Goal: Find specific page/section: Find specific page/section

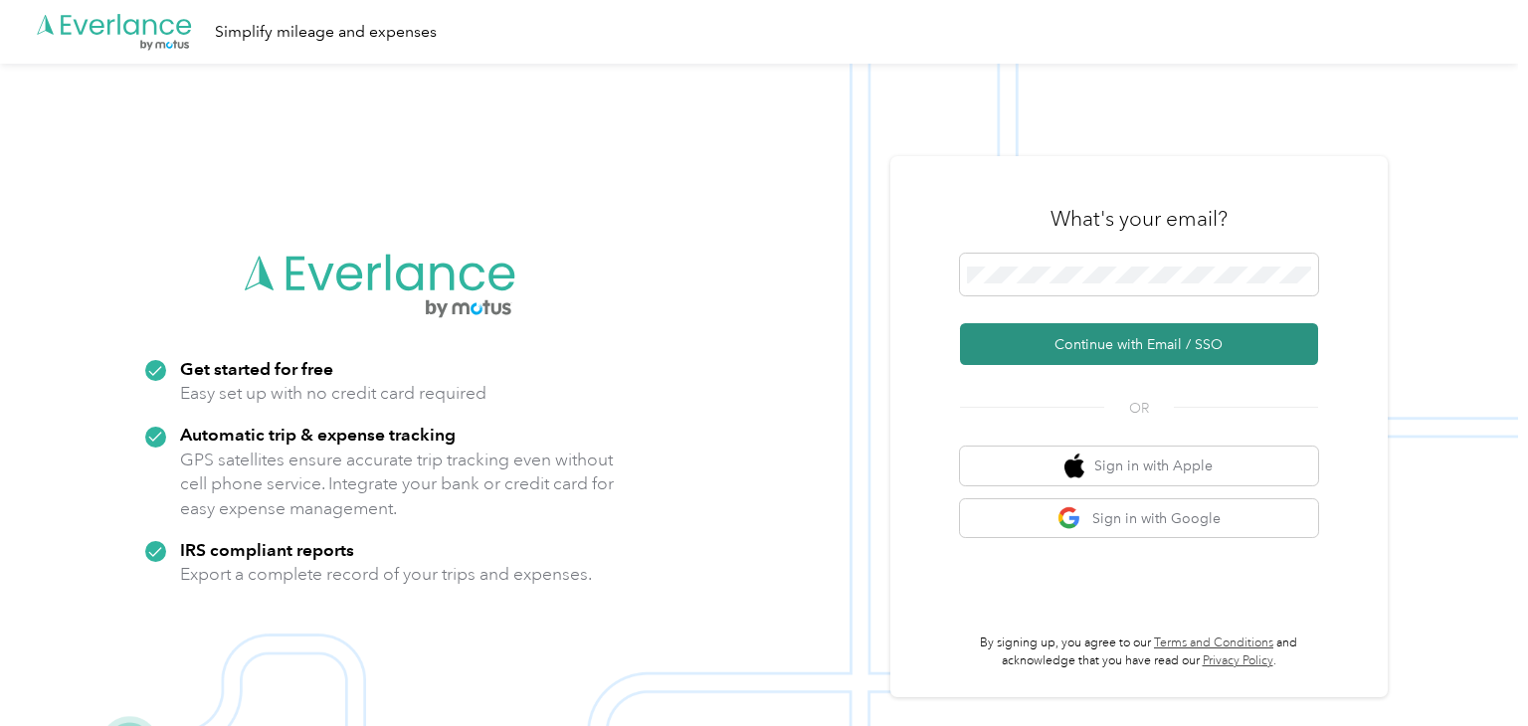
click at [1165, 342] on button "Continue with Email / SSO" at bounding box center [1139, 344] width 358 height 42
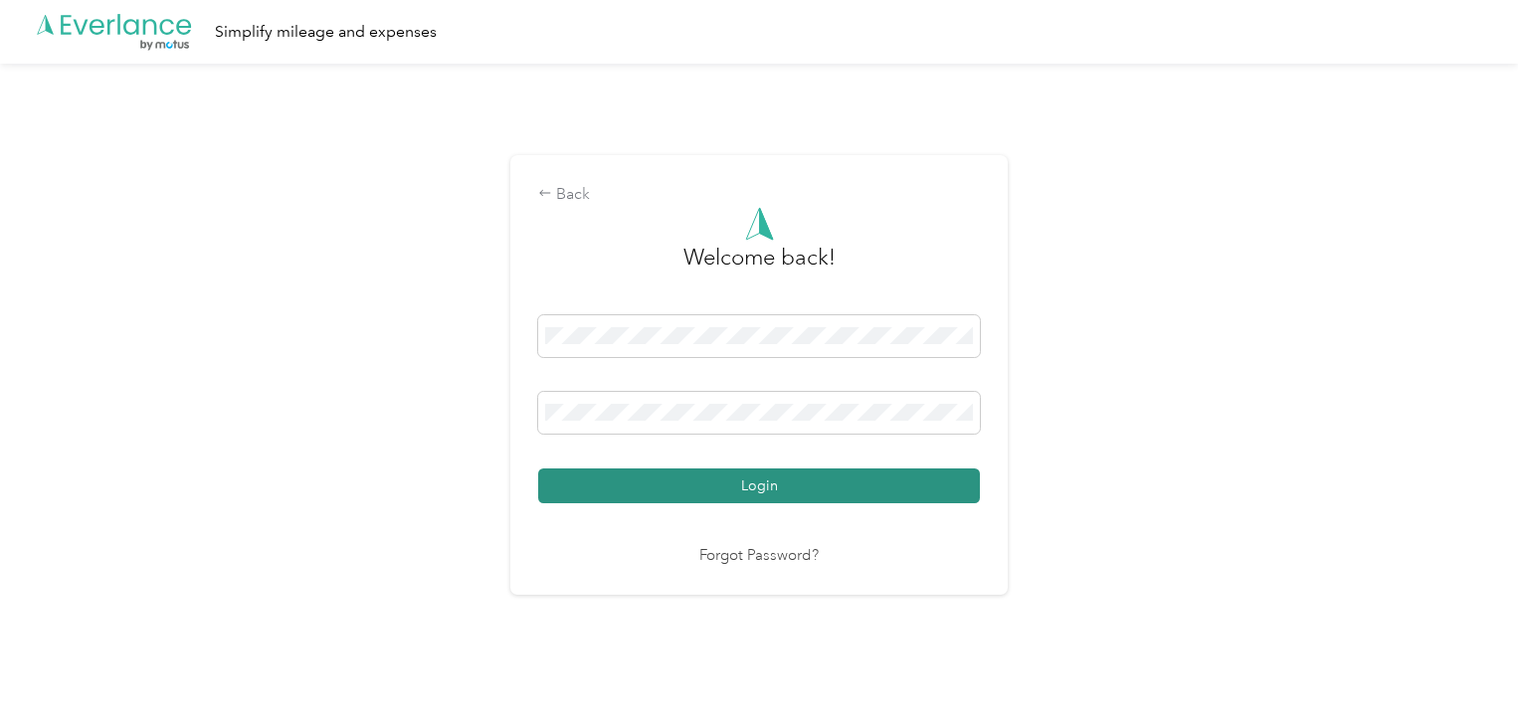
click at [796, 488] on button "Login" at bounding box center [759, 486] width 442 height 35
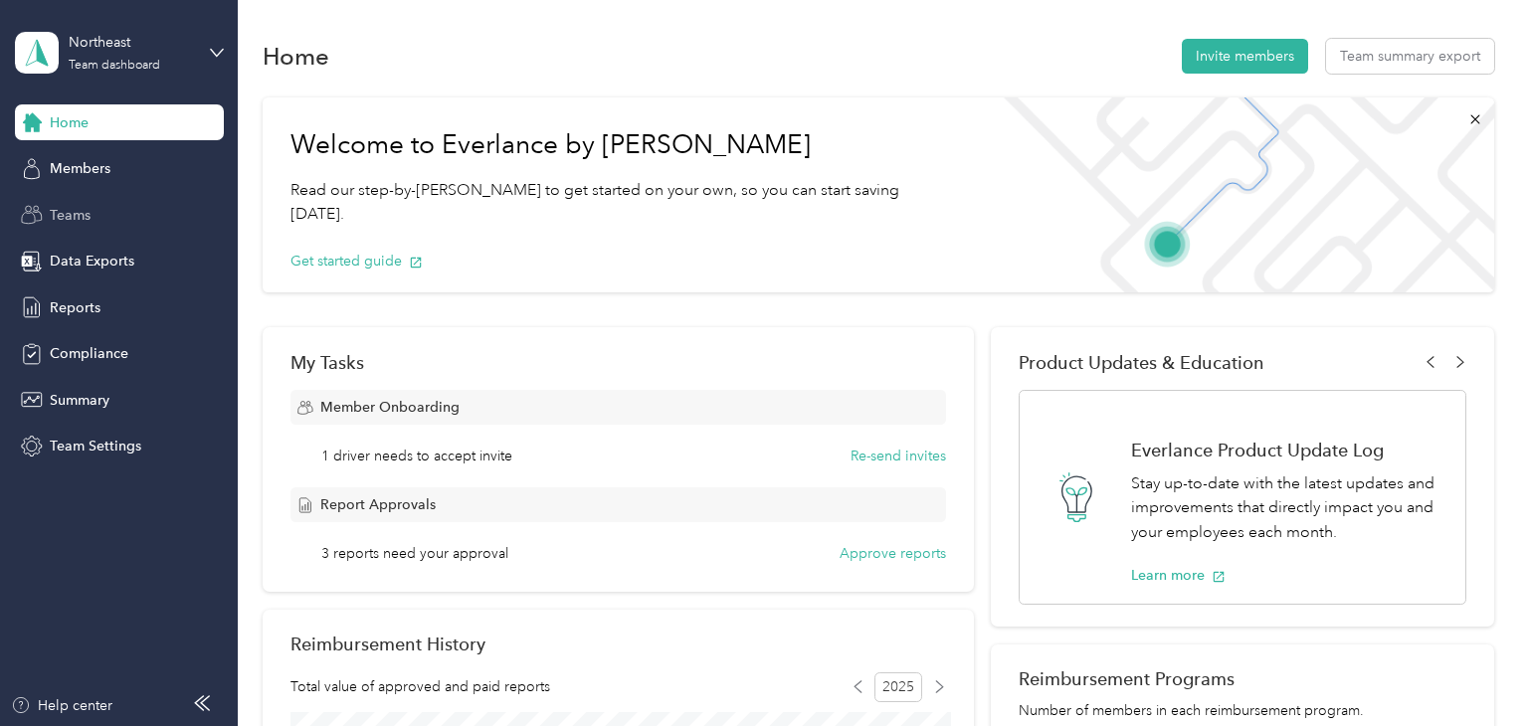
click at [71, 206] on span "Teams" at bounding box center [70, 215] width 41 height 21
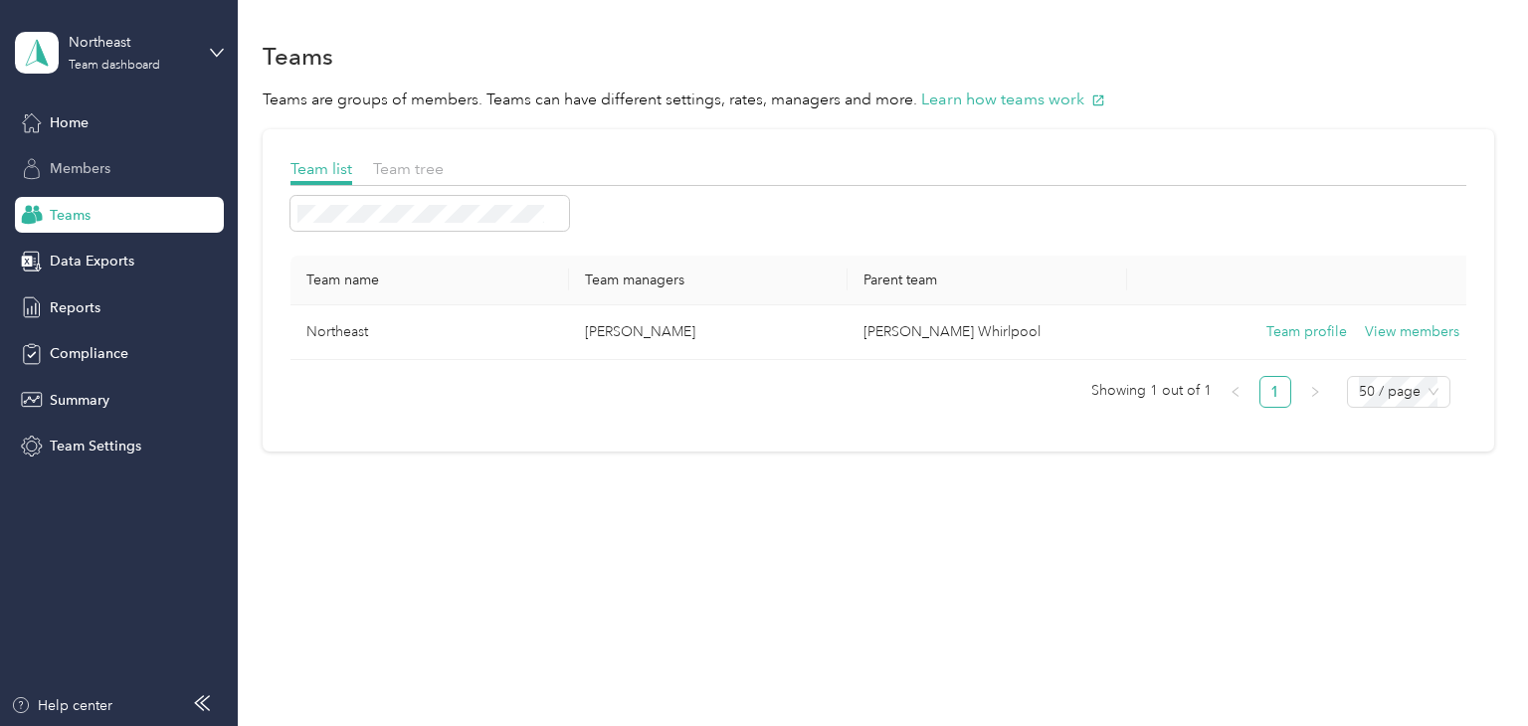
click at [51, 170] on span "Members" at bounding box center [80, 168] width 61 height 21
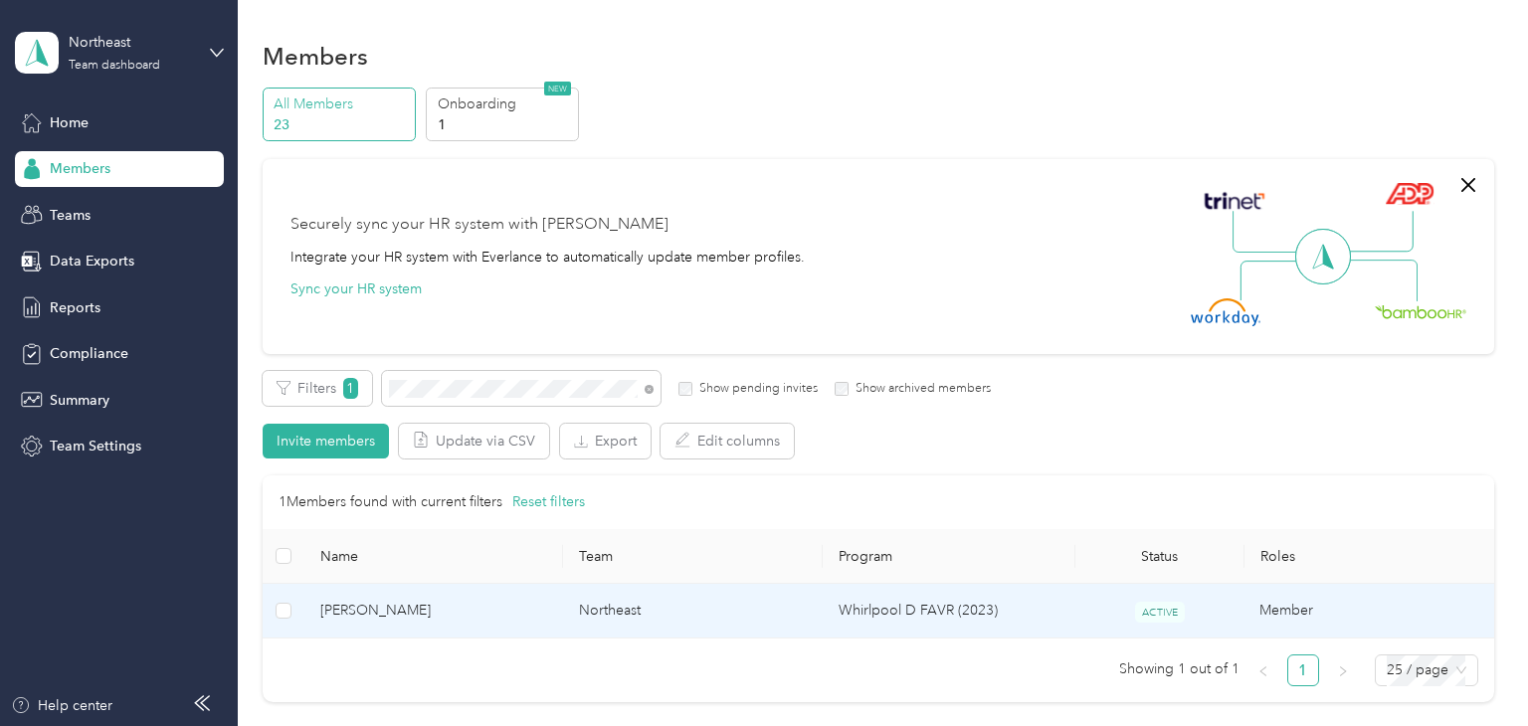
click at [487, 611] on span "[PERSON_NAME]" at bounding box center [434, 611] width 228 height 22
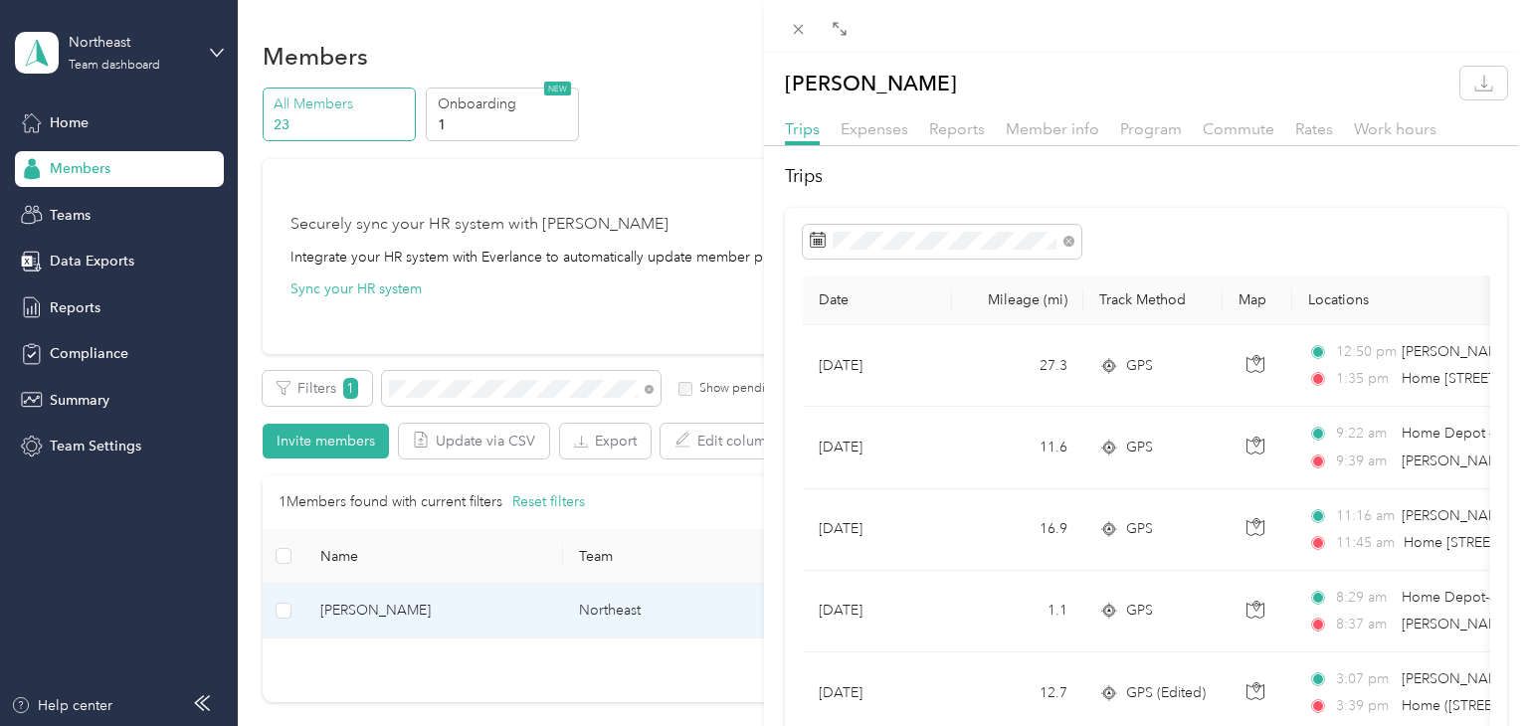
click at [413, 396] on div "[PERSON_NAME] Trips Expenses Reports Member info Program Commute Rates Work hou…" at bounding box center [764, 363] width 1528 height 726
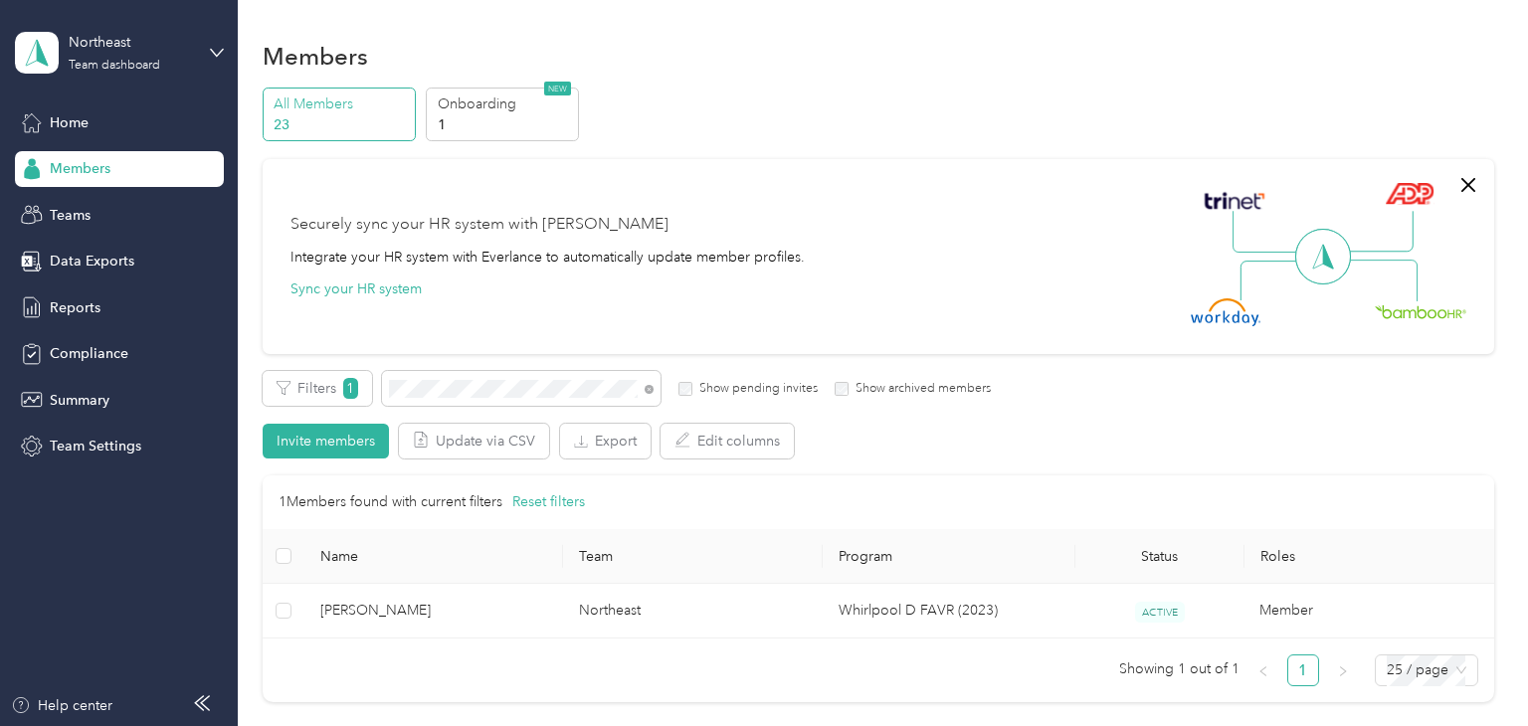
click at [413, 396] on div at bounding box center [764, 363] width 1528 height 726
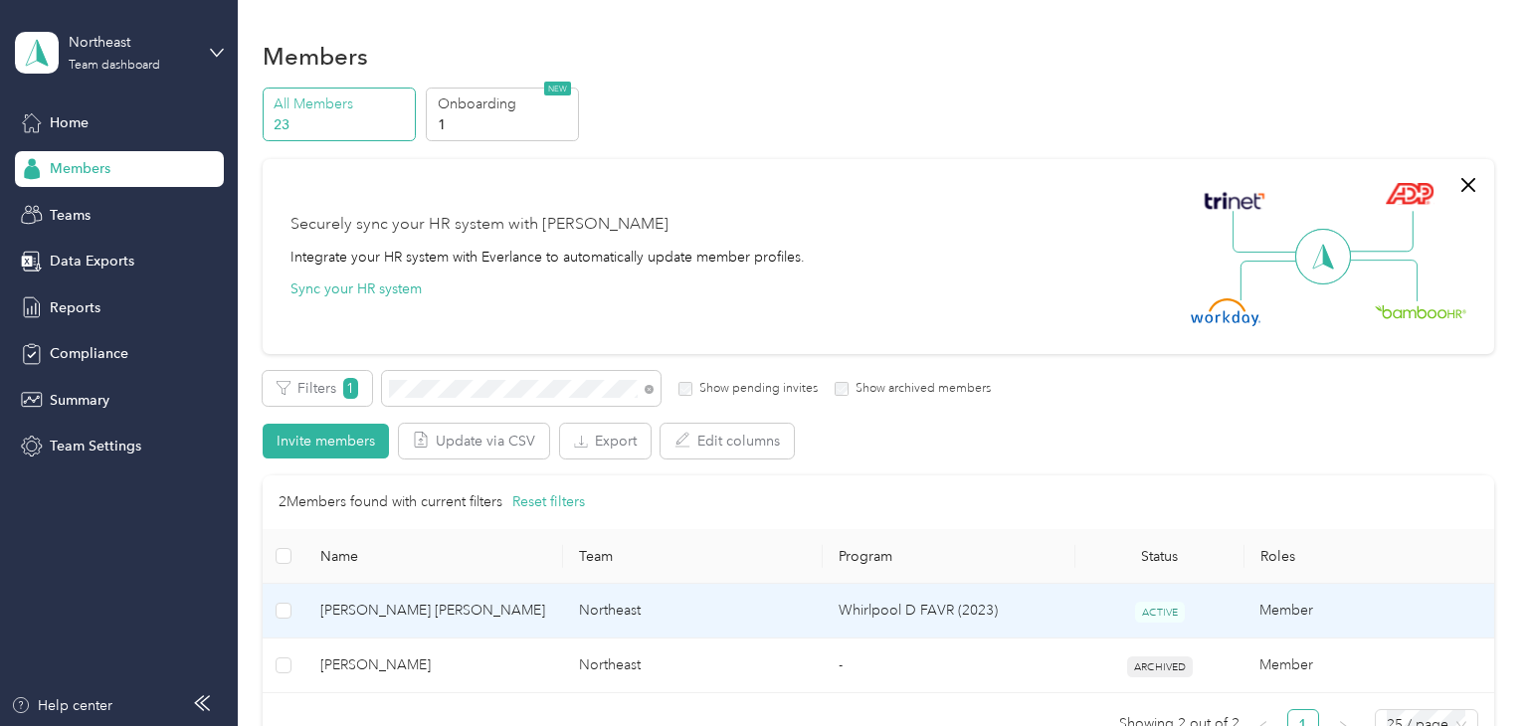
click at [473, 614] on span "[PERSON_NAME] [PERSON_NAME]" at bounding box center [434, 611] width 228 height 22
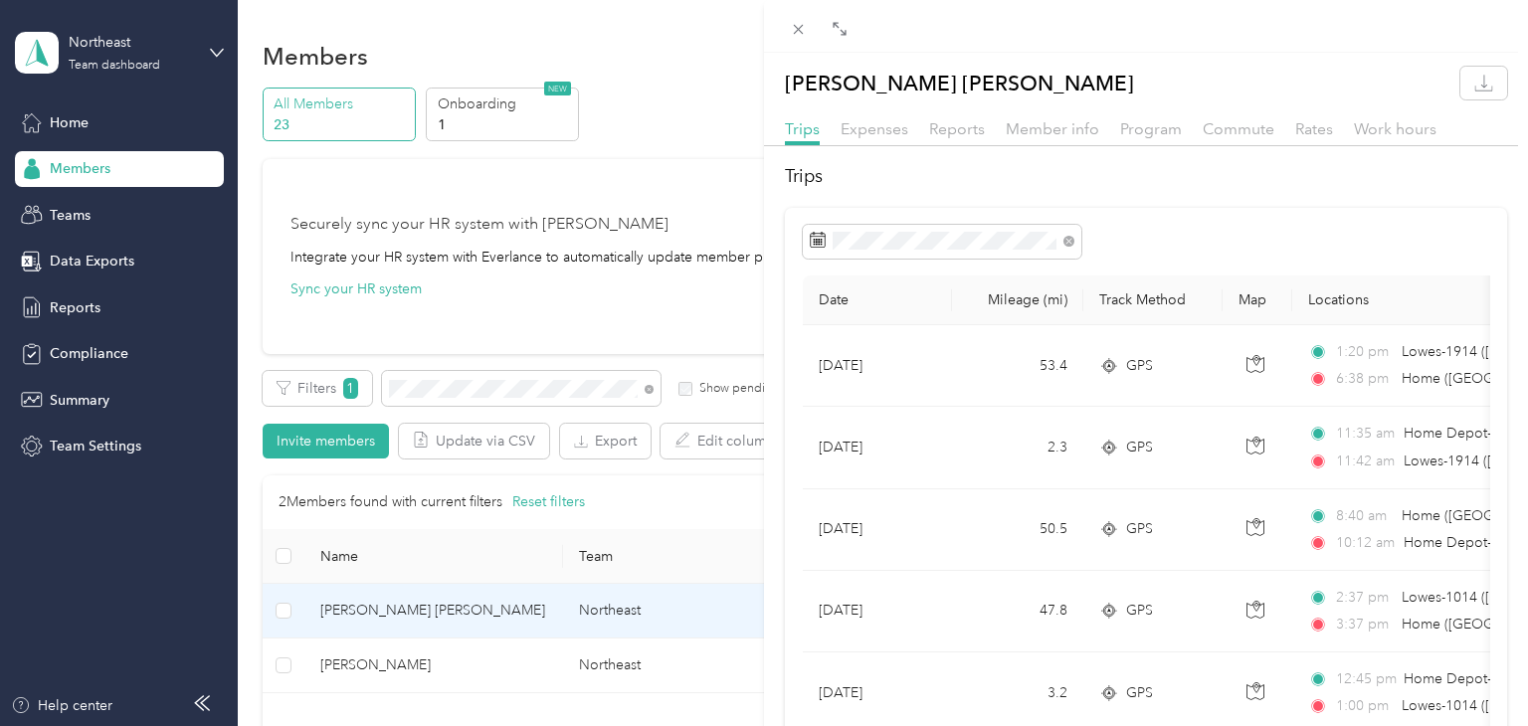
click at [283, 613] on div "[PERSON_NAME] [PERSON_NAME] Trips Expenses Reports Member info Program Commute …" at bounding box center [764, 363] width 1528 height 726
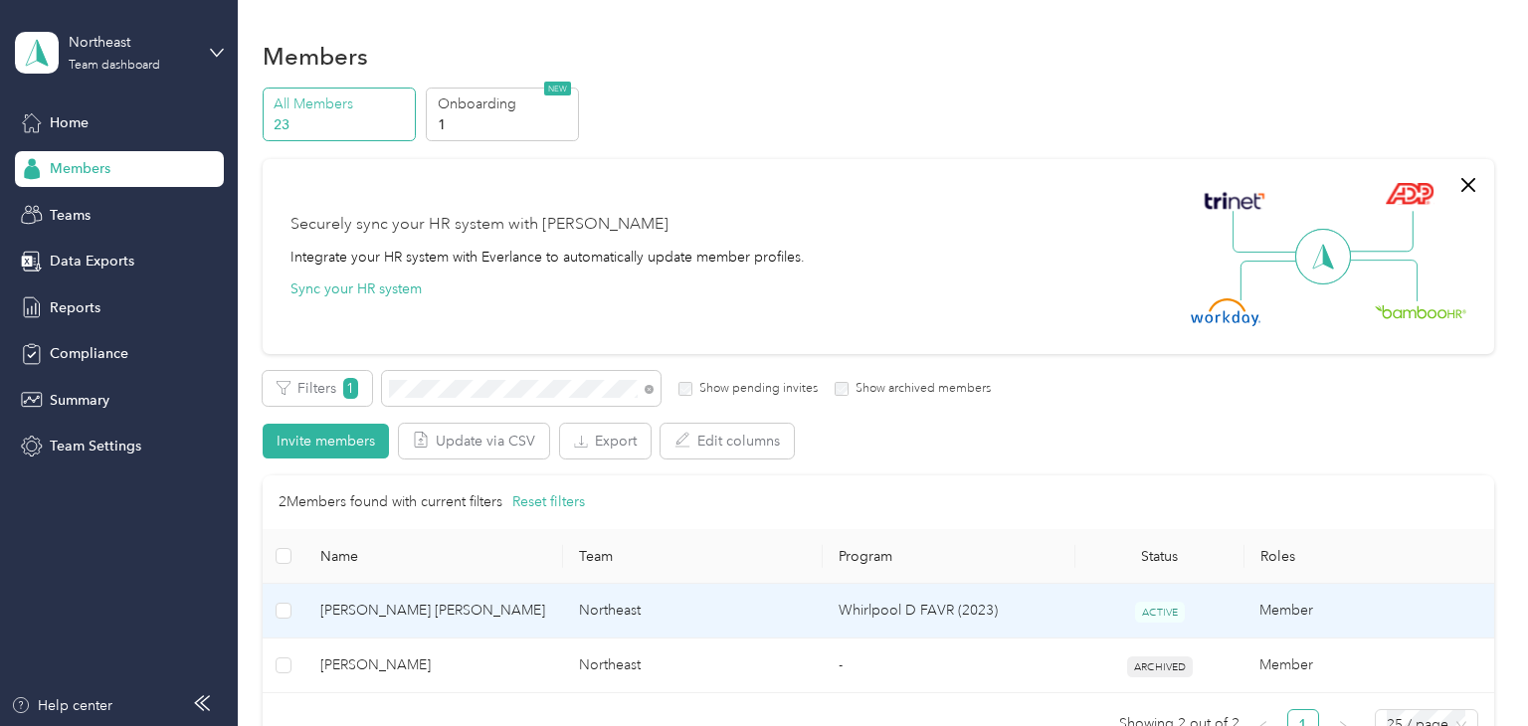
click at [376, 605] on span "[PERSON_NAME] [PERSON_NAME]" at bounding box center [434, 611] width 228 height 22
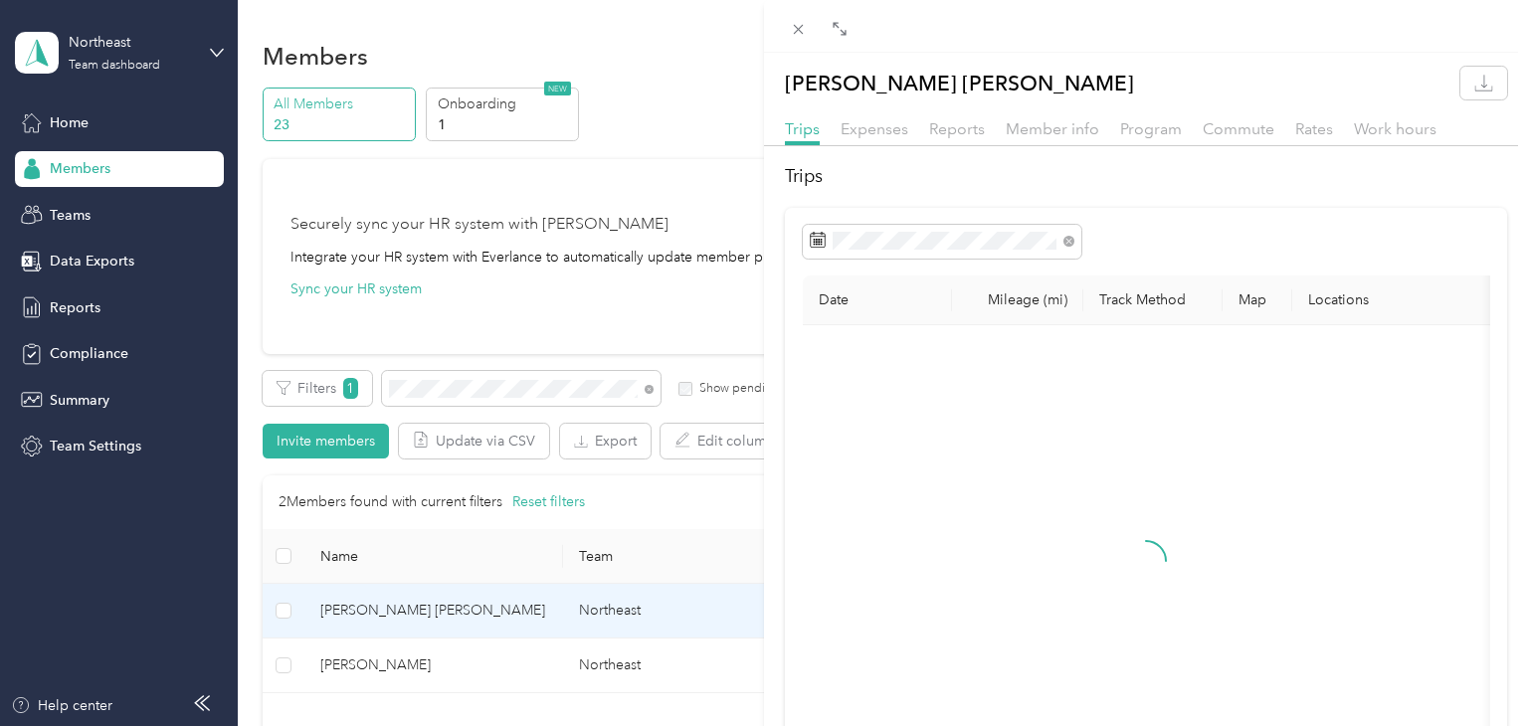
click at [495, 606] on div "[PERSON_NAME] [PERSON_NAME] Trips Expenses Reports Member info Program Commute …" at bounding box center [764, 363] width 1528 height 726
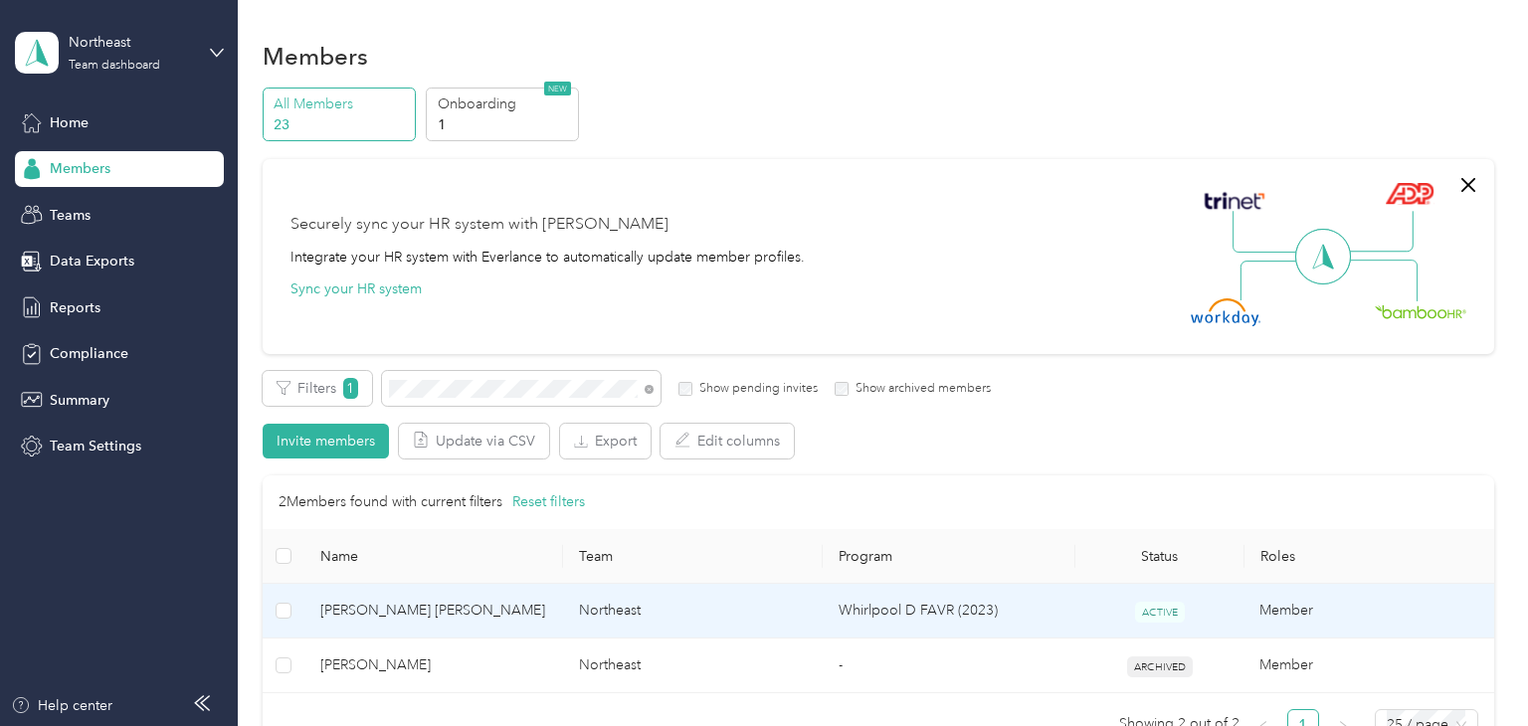
click at [503, 603] on span "[PERSON_NAME] [PERSON_NAME]" at bounding box center [434, 611] width 228 height 22
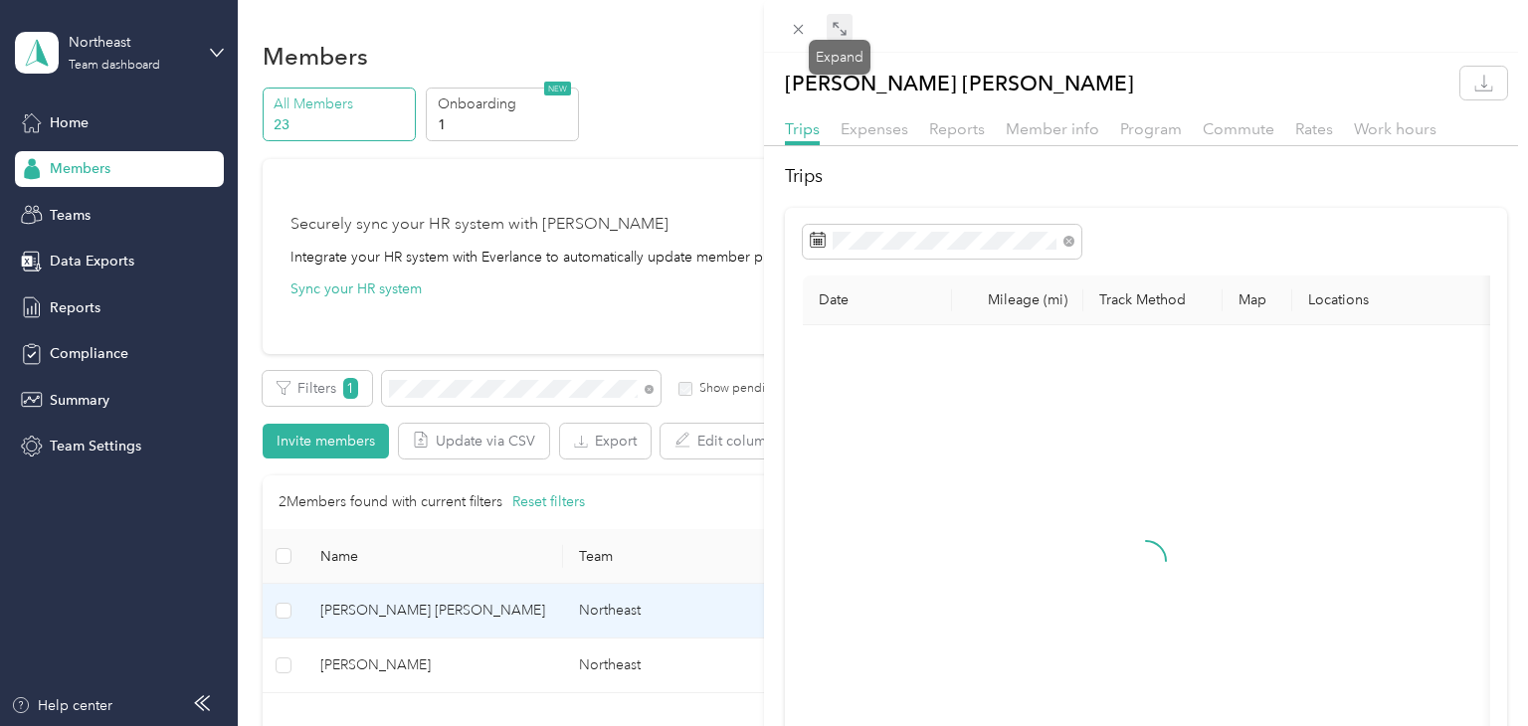
click at [840, 30] on icon at bounding box center [843, 32] width 6 height 6
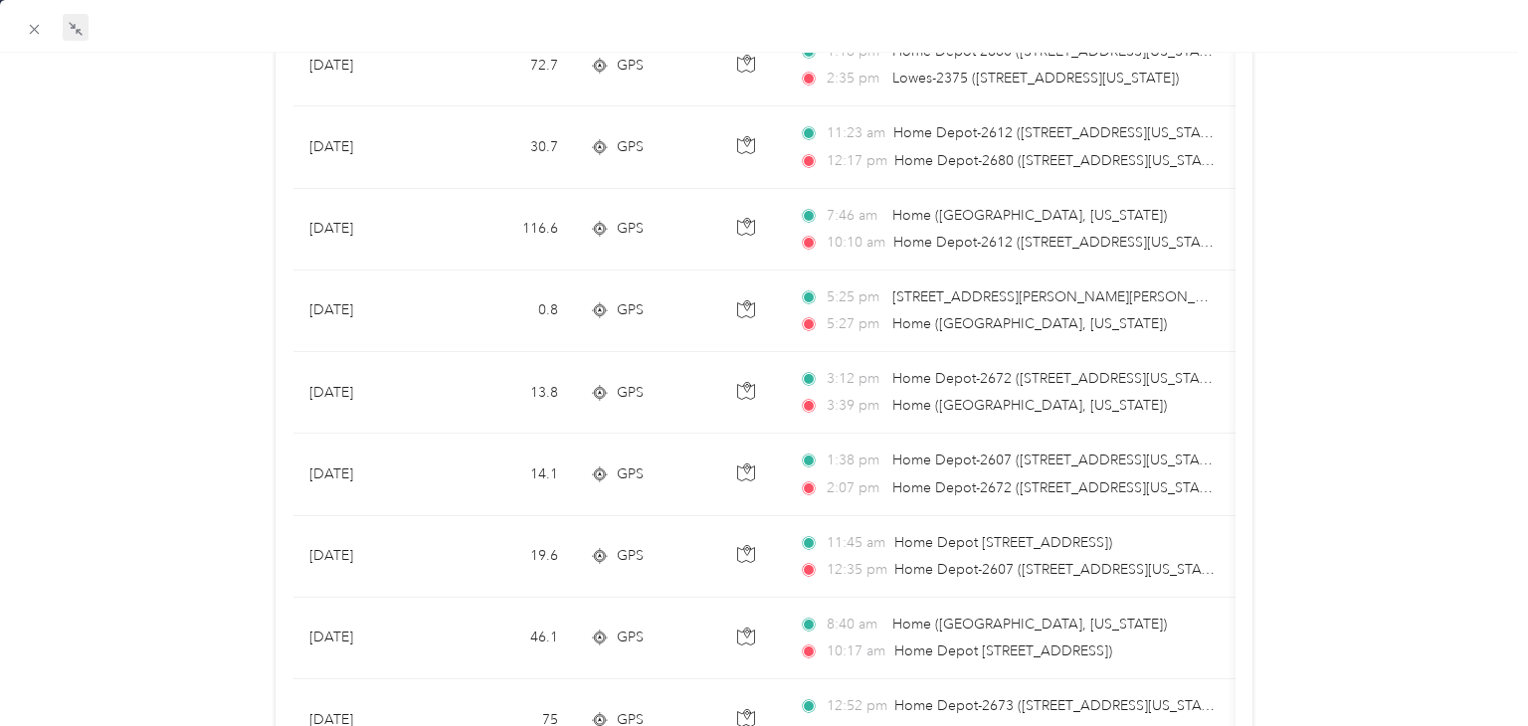
scroll to position [915, 0]
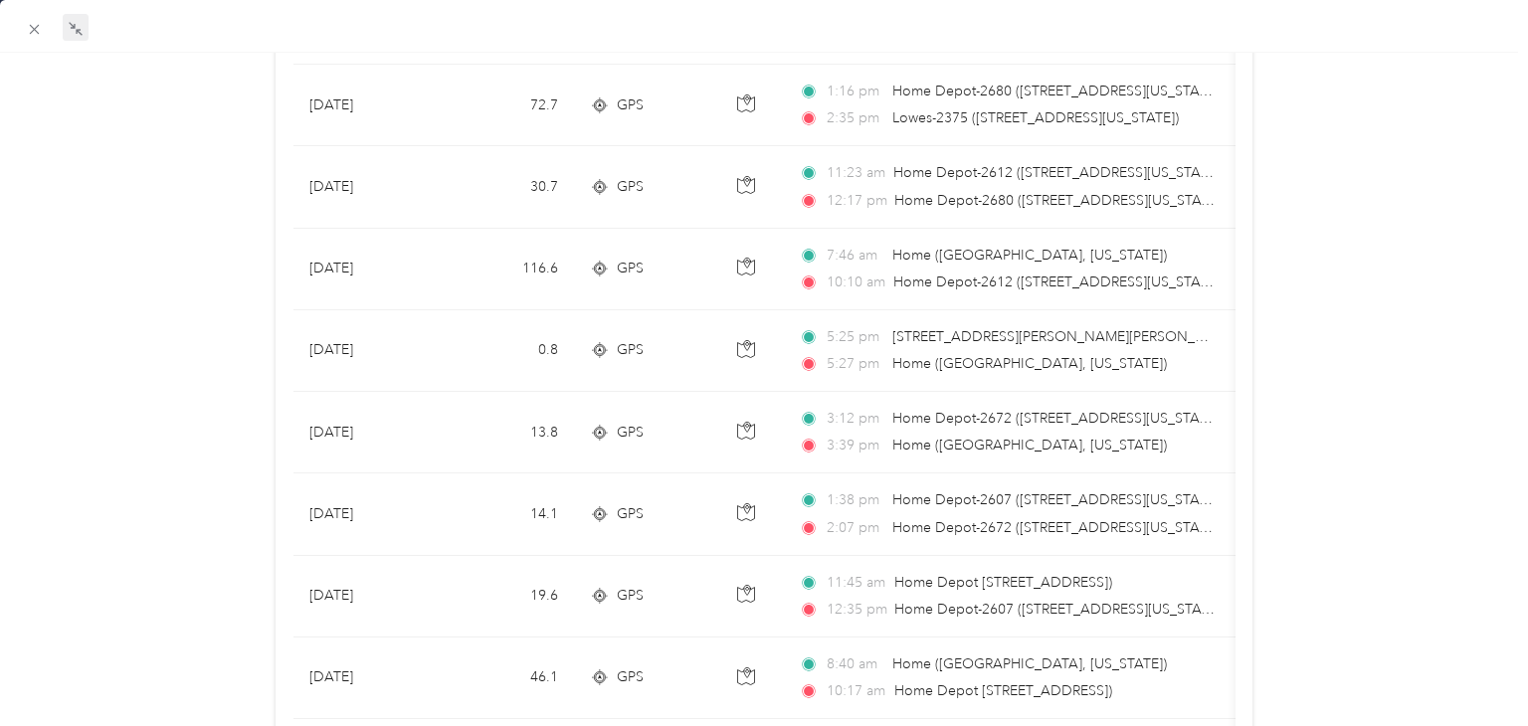
click at [1320, 288] on div "[PERSON_NAME] [PERSON_NAME] Trips Expenses Reports Member info Program Commute …" at bounding box center [764, 350] width 1528 height 2398
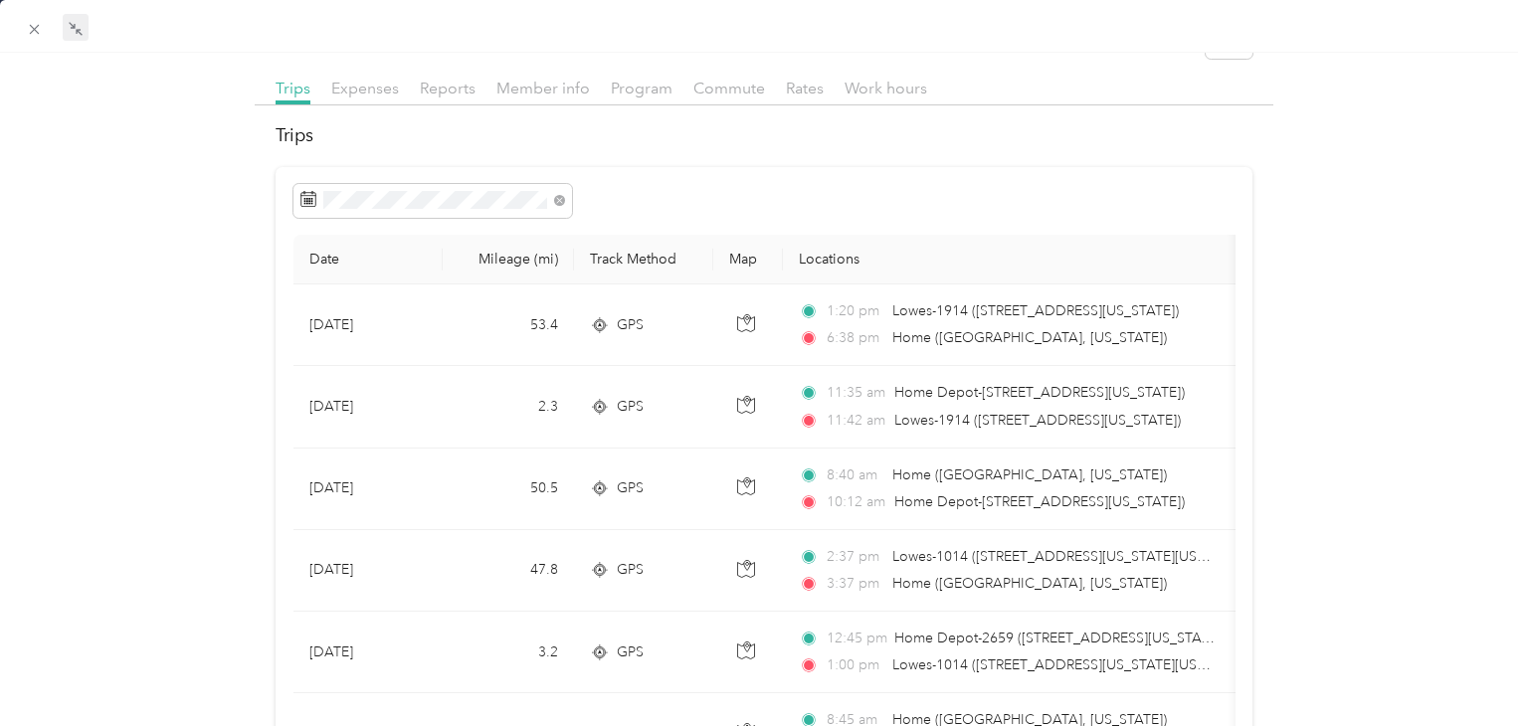
scroll to position [0, 0]
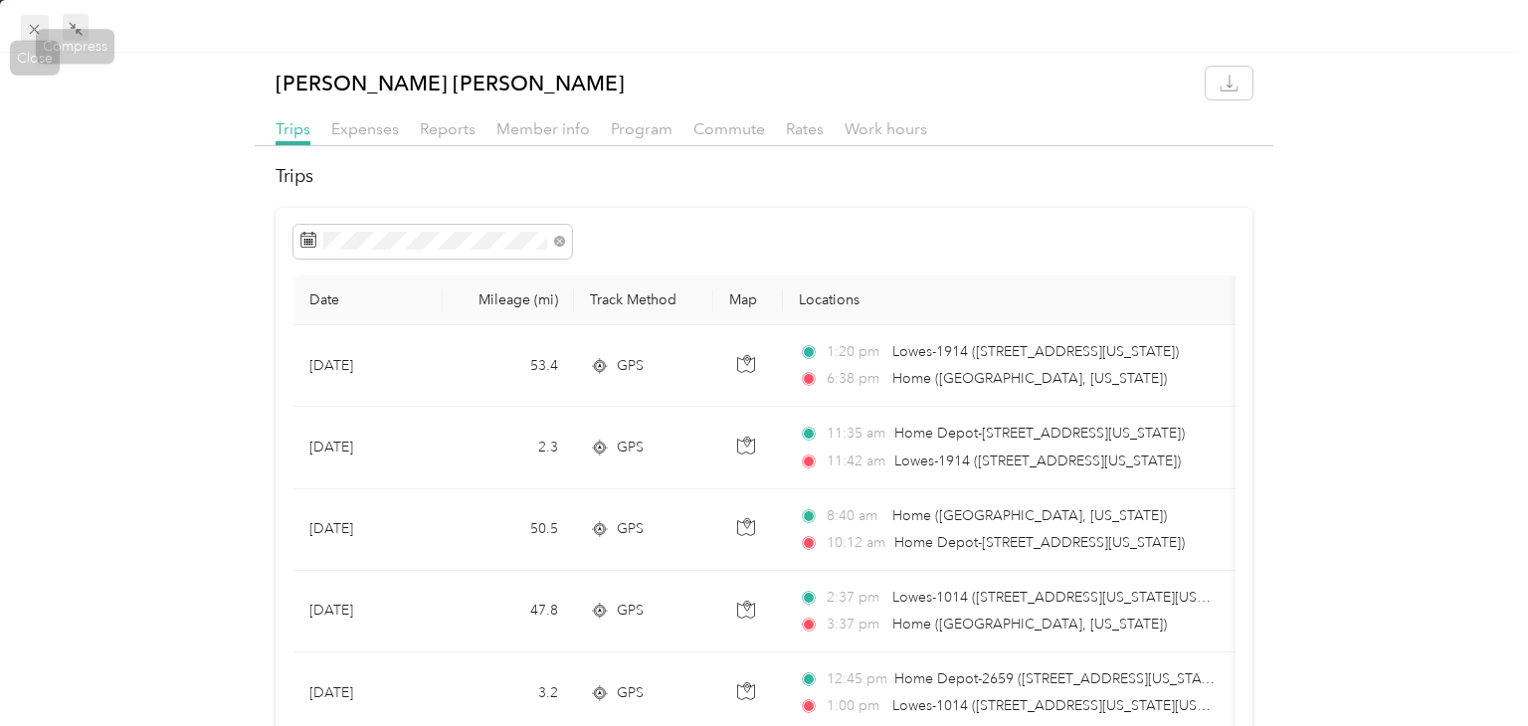
click at [33, 30] on icon at bounding box center [35, 30] width 10 height 10
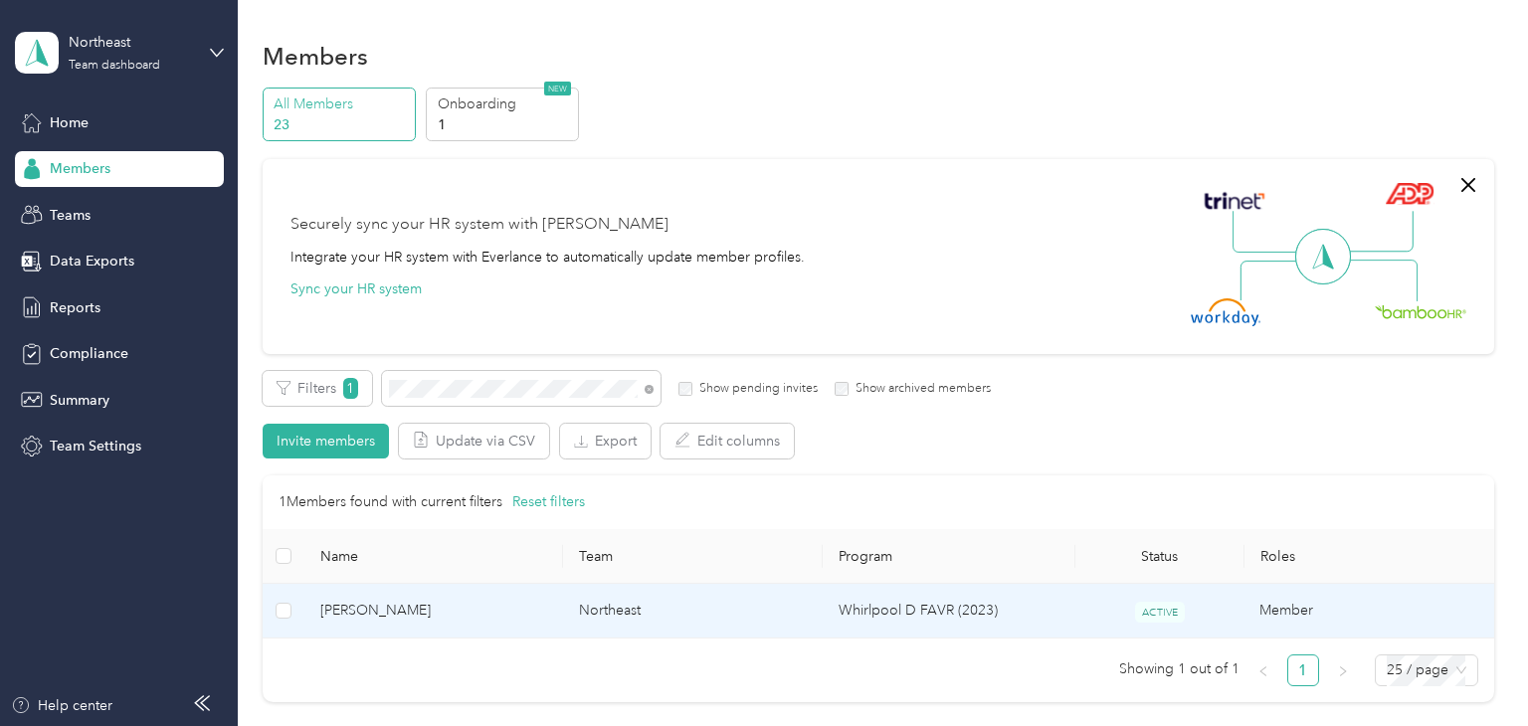
click at [490, 611] on span "[PERSON_NAME]" at bounding box center [434, 611] width 228 height 22
